Goal: Find specific page/section: Find specific page/section

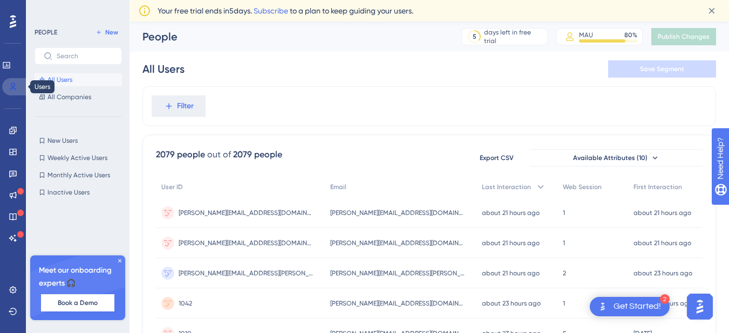
drag, startPoint x: 19, startPoint y: 86, endPoint x: 240, endPoint y: 129, distance: 224.6
click at [19, 86] on link at bounding box center [15, 86] width 26 height 17
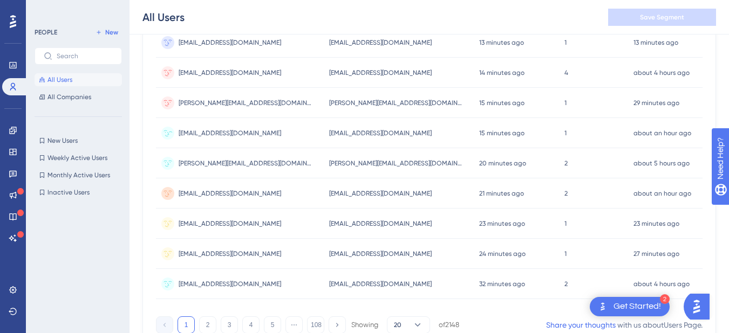
scroll to position [534, 0]
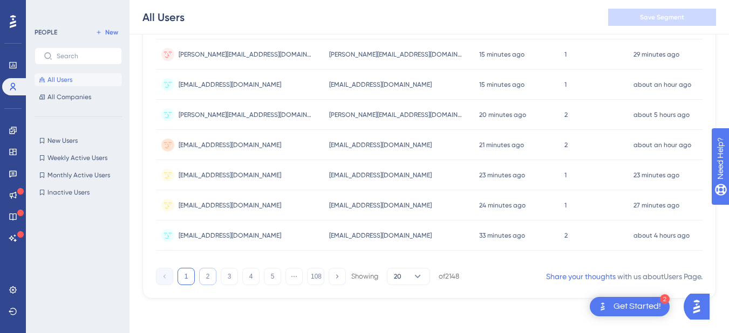
click at [212, 277] on button "2" at bounding box center [207, 276] width 17 height 17
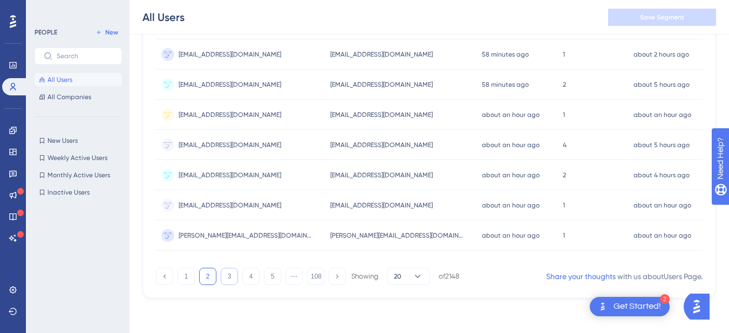
click at [229, 281] on button "3" at bounding box center [229, 276] width 17 height 17
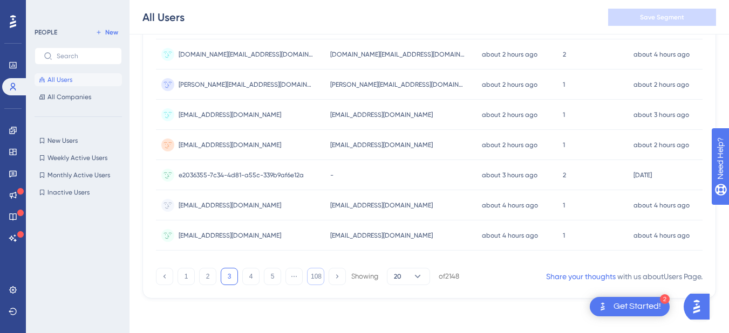
click at [311, 273] on button "108" at bounding box center [315, 276] width 17 height 17
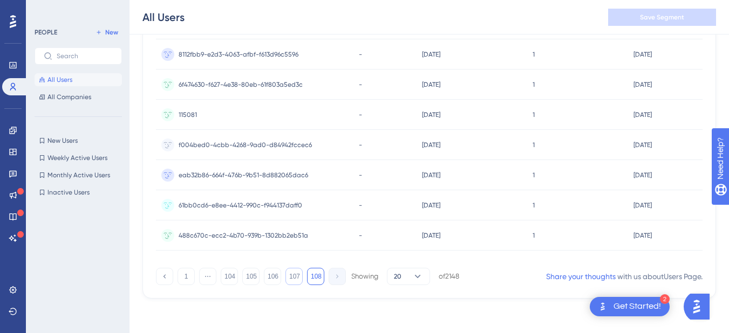
scroll to position [171, 0]
click at [232, 276] on button "104" at bounding box center [229, 276] width 17 height 17
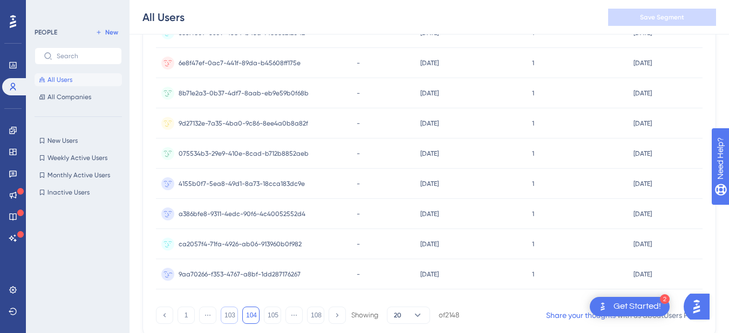
scroll to position [534, 0]
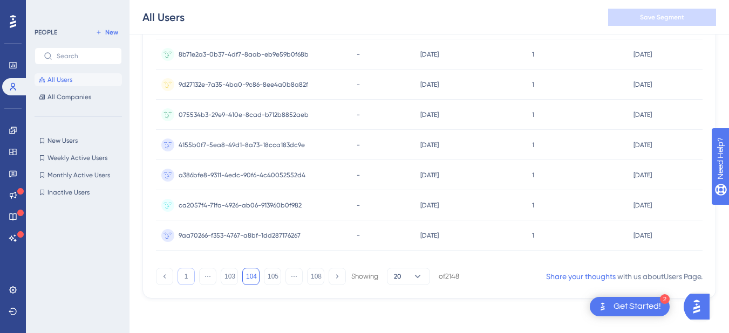
click at [188, 274] on button "1" at bounding box center [185, 276] width 17 height 17
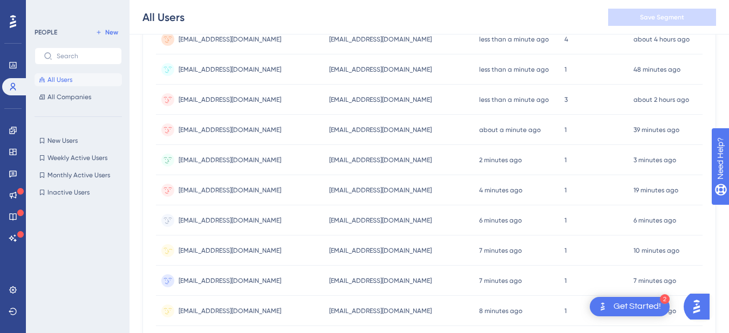
scroll to position [0, 0]
